Goal: Answer question/provide support: Answer question/provide support

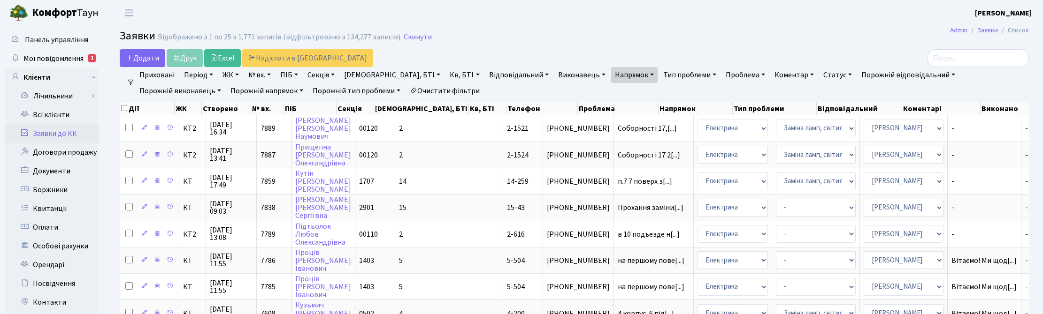
select select "25"
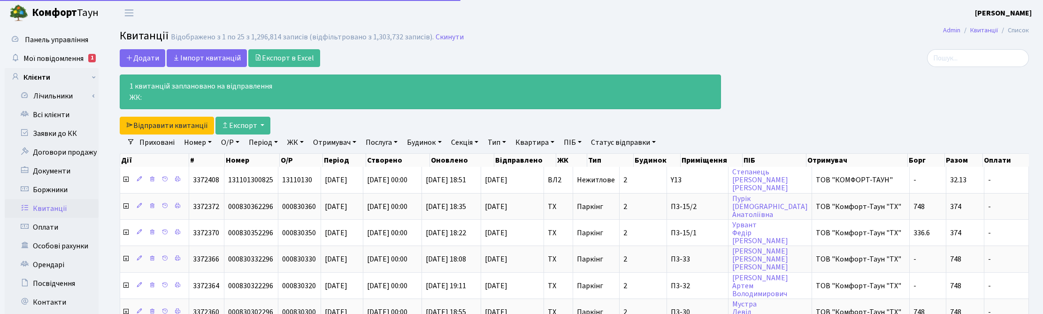
select select "25"
click at [59, 111] on link "Всі клієнти" at bounding box center [52, 115] width 94 height 19
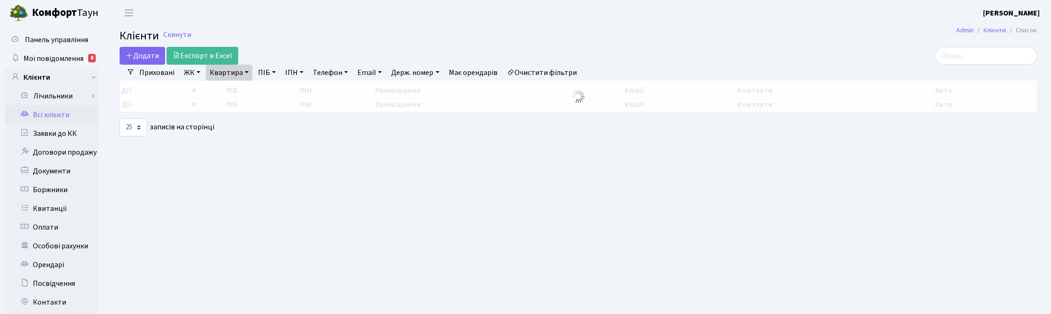
select select "25"
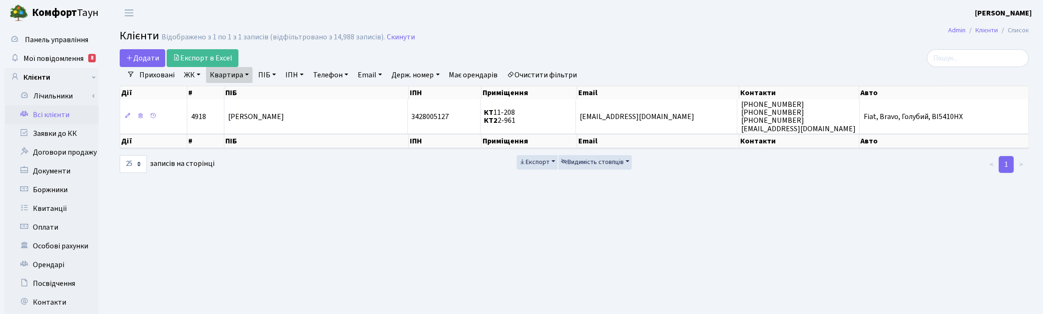
drag, startPoint x: 250, startPoint y: 74, endPoint x: 256, endPoint y: 77, distance: 6.9
click at [250, 74] on link "Квартира" at bounding box center [229, 75] width 46 height 16
click at [275, 90] on link at bounding box center [271, 93] width 20 height 18
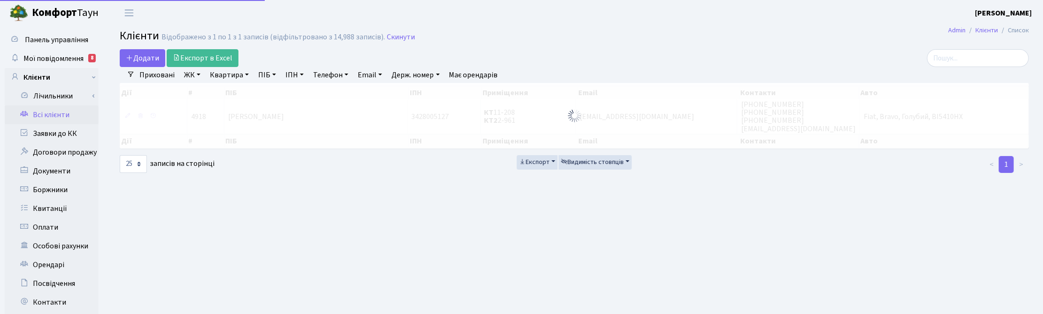
click at [274, 75] on link "ПІБ" at bounding box center [266, 75] width 25 height 16
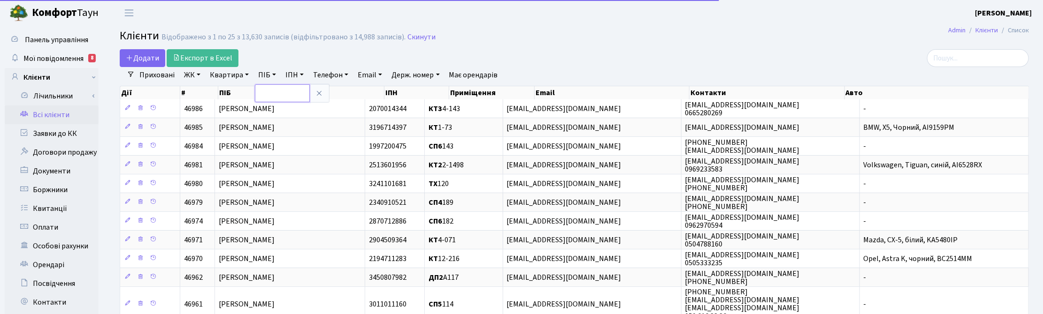
click at [275, 88] on input "text" at bounding box center [282, 93] width 55 height 18
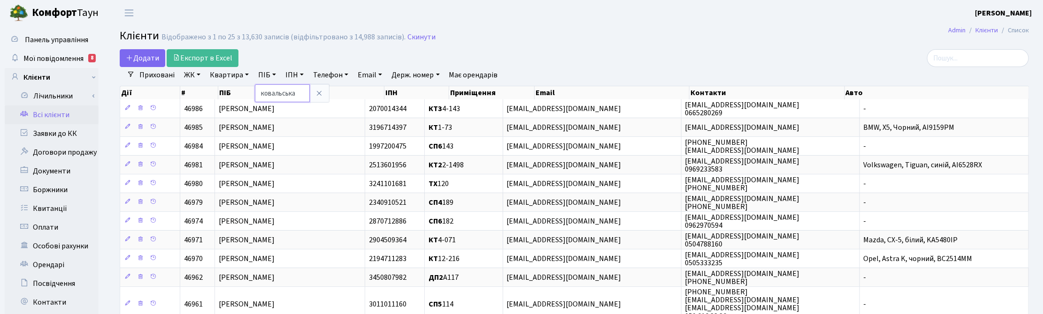
type input "ковальська"
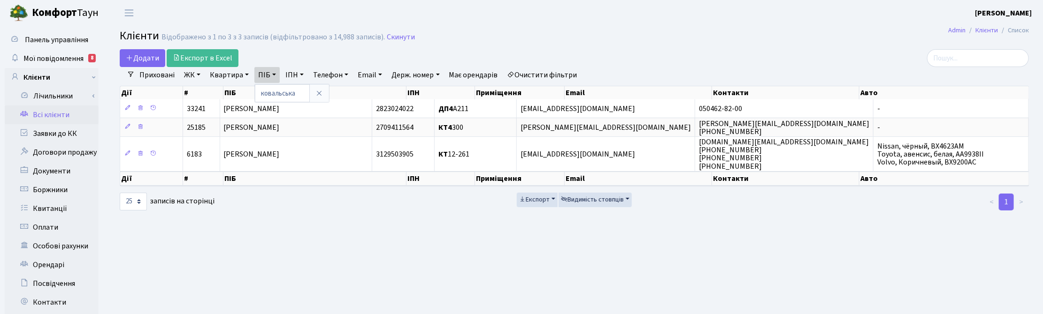
drag, startPoint x: 707, startPoint y: 14, endPoint x: 698, endPoint y: 16, distance: 9.7
click at [707, 14] on header "Комфорт Таун Корчун І. С. Мій обліковий запис Вийти" at bounding box center [521, 13] width 1043 height 26
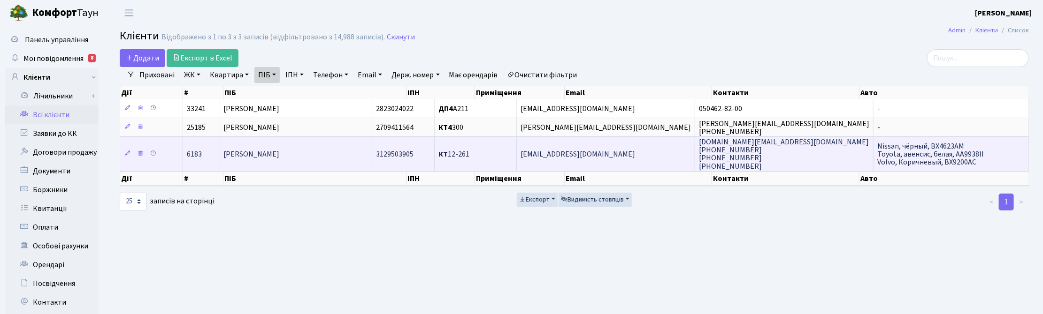
click at [280, 157] on span "Ковальська Олена Володимирівна" at bounding box center [252, 154] width 56 height 10
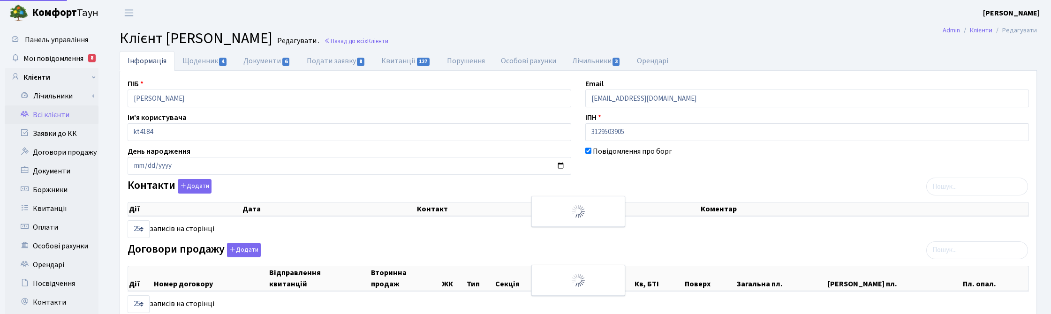
select select "25"
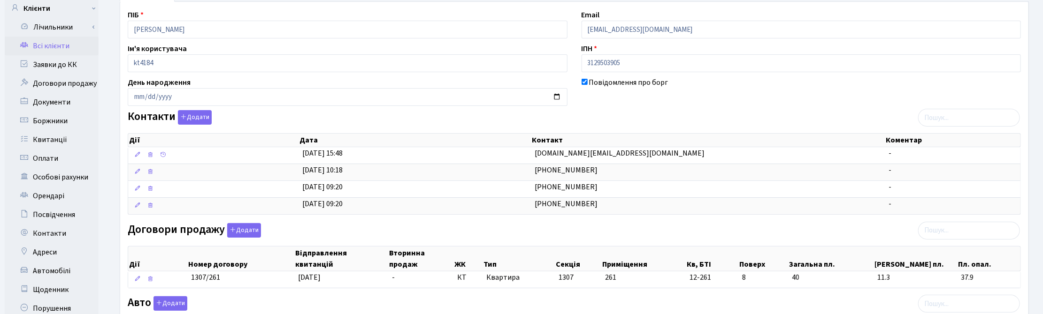
scroll to position [235, 0]
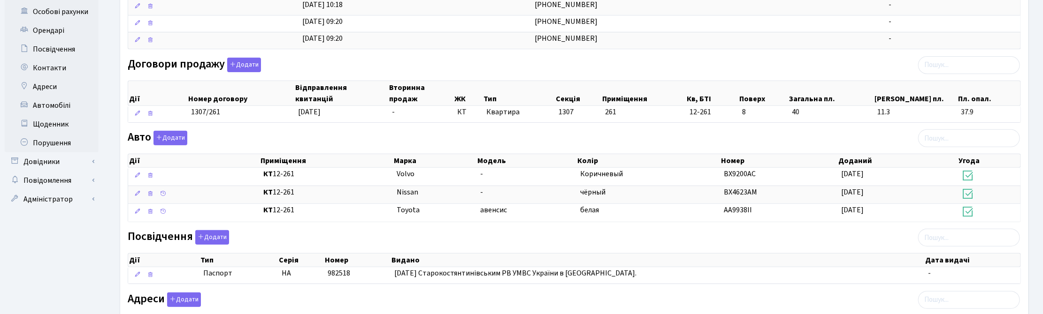
click at [720, 71] on div "Договори продажу Додати Дії Номер договору Відправлення квитанцій Вторинна прод…" at bounding box center [574, 92] width 907 height 69
drag, startPoint x: 599, startPoint y: 60, endPoint x: 651, endPoint y: 93, distance: 62.2
click at [603, 68] on div "Договори продажу Додати Дії Номер договору Відправлення квитанцій Вторинна прод…" at bounding box center [574, 92] width 907 height 69
click at [643, 141] on div "Авто Додати Дії Приміщення Марка Модель Колір Номер Доданий Угода Дії" at bounding box center [574, 178] width 907 height 95
click at [720, 71] on div "Договори продажу Додати Дії Номер договору Відправлення квитанцій Вторинна прод…" at bounding box center [574, 92] width 907 height 69
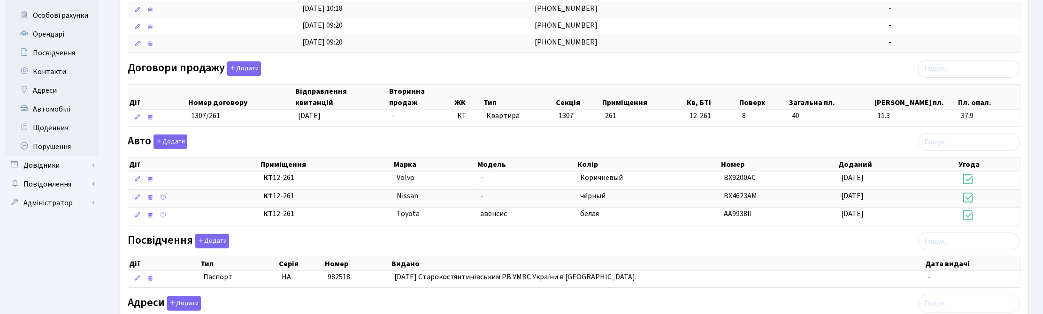
scroll to position [0, 0]
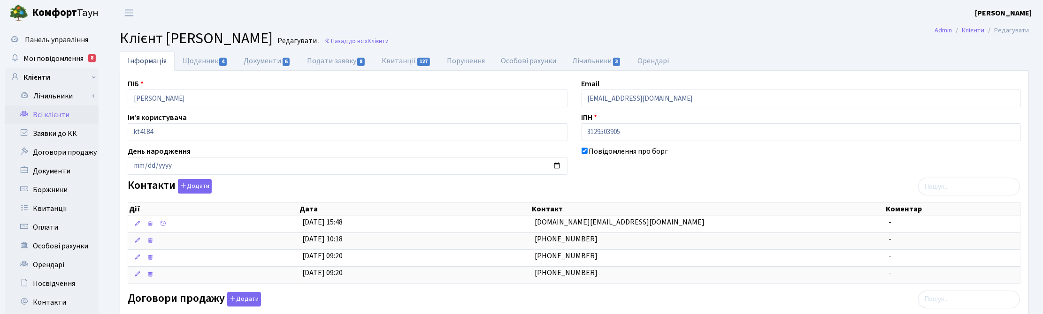
click at [699, 32] on h2 "Клієнт Ковальська Олена Володимирівна Редагувати . Назад до всіх Клієнти" at bounding box center [574, 39] width 909 height 18
click at [740, 42] on h2 "Клієнт Ковальська Олена Володимирівна Редагувати . Назад до всіх Клієнти" at bounding box center [574, 39] width 909 height 18
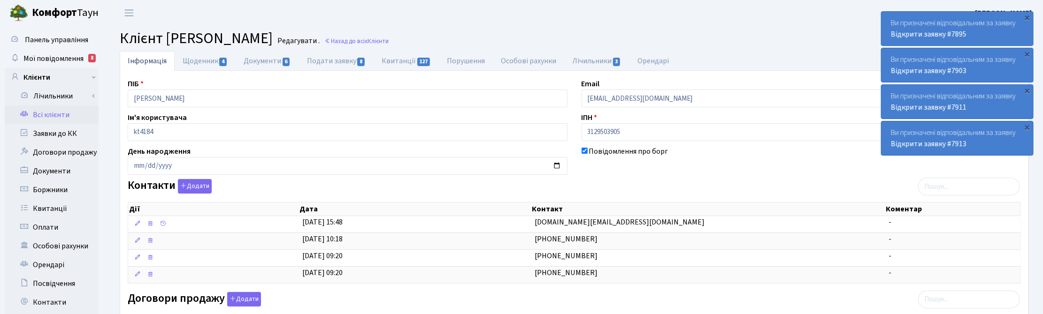
click at [753, 17] on header "Комфорт Таун Корчун І. С. Мій обліковий запис Вийти" at bounding box center [521, 13] width 1043 height 26
click at [53, 59] on span "Мої повідомлення" at bounding box center [53, 58] width 60 height 10
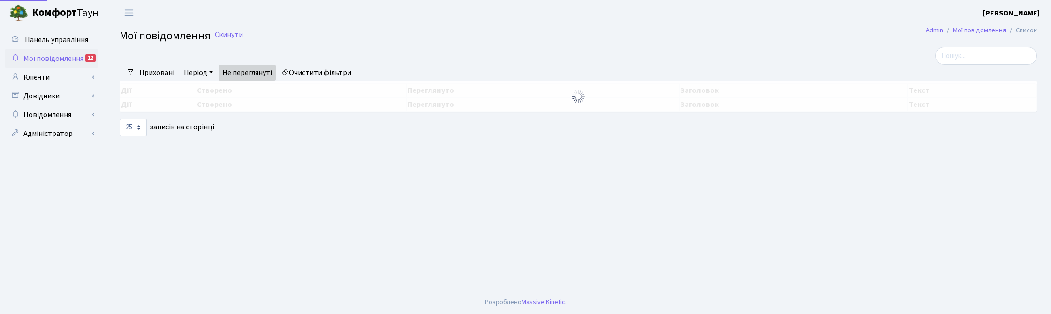
select select "25"
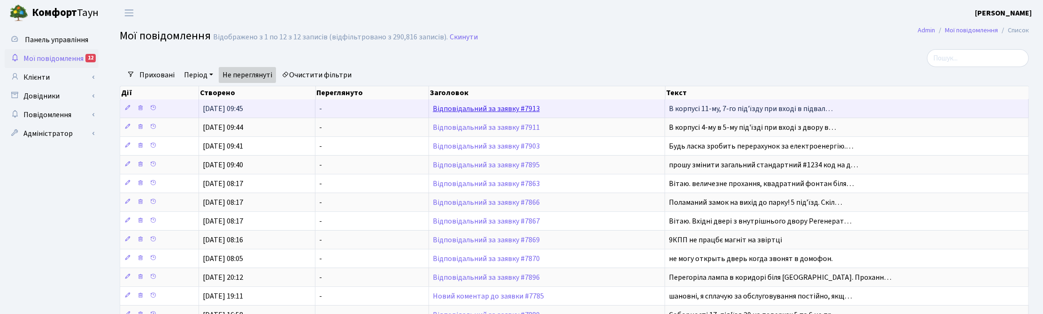
click at [491, 106] on link "Відповідальний за заявку #7913" at bounding box center [486, 109] width 107 height 10
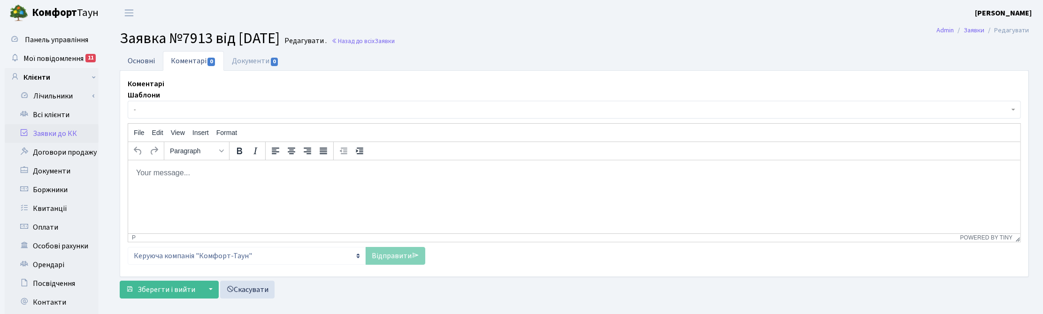
click at [141, 60] on link "Основні" at bounding box center [141, 60] width 43 height 19
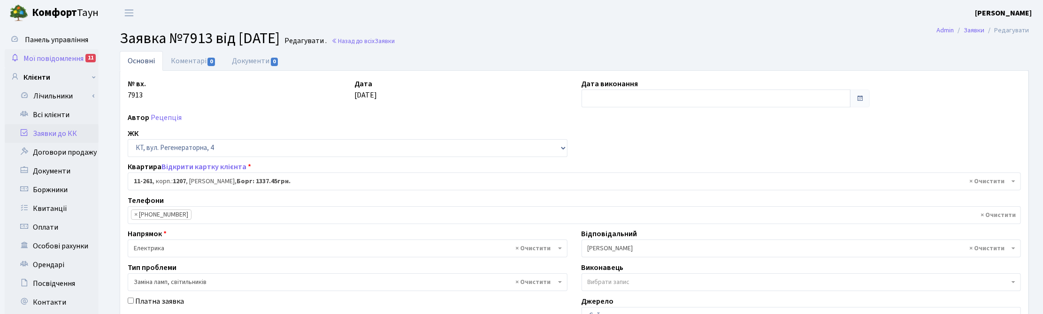
click at [62, 61] on span "Мої повідомлення" at bounding box center [53, 58] width 60 height 10
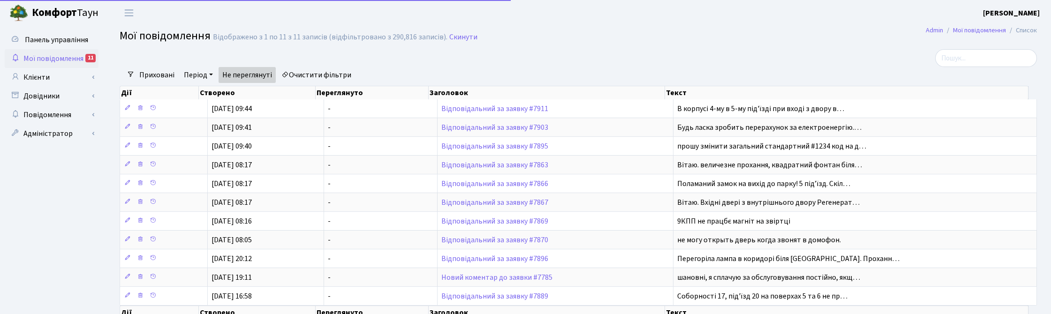
select select "25"
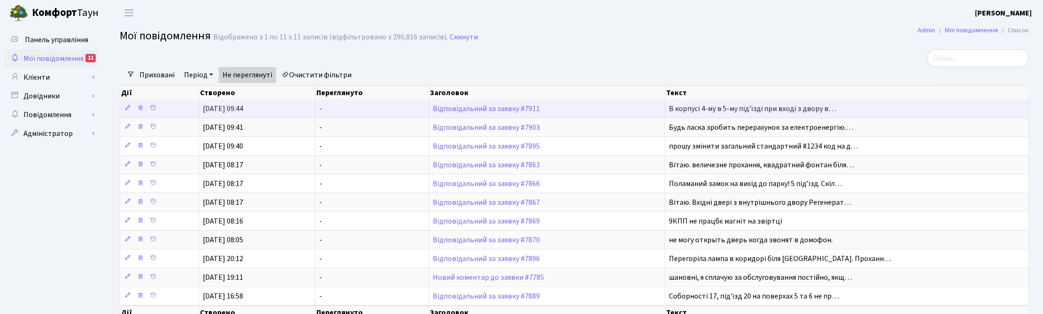
click at [490, 101] on td "Відповідальний за заявку #7911" at bounding box center [547, 108] width 236 height 18
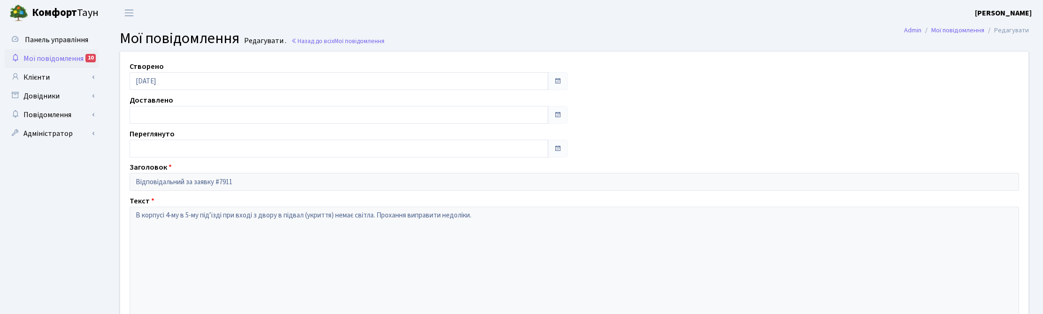
click at [491, 105] on div "Доставлено" at bounding box center [348, 109] width 452 height 29
click at [65, 54] on span "Мої повідомлення" at bounding box center [53, 58] width 60 height 10
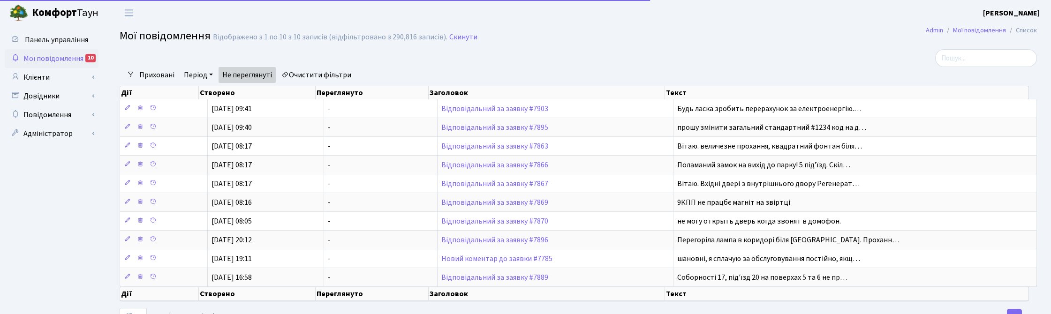
select select "25"
